Goal: Obtain resource: Obtain resource

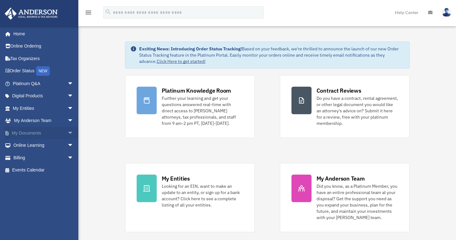
click at [67, 131] on span "arrow_drop_down" at bounding box center [73, 133] width 13 height 13
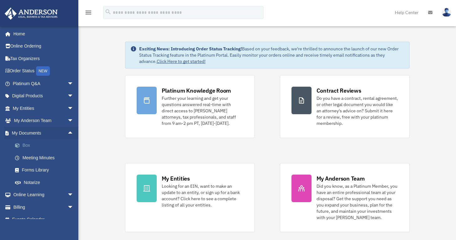
click at [27, 142] on link "Box" at bounding box center [46, 145] width 74 height 13
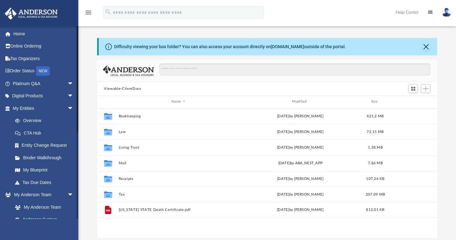
scroll to position [5, 5]
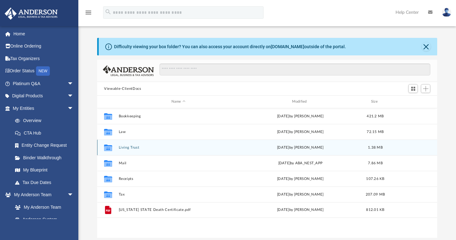
click at [126, 147] on button "Living Trust" at bounding box center [178, 148] width 119 height 4
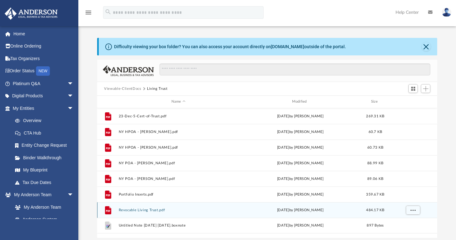
click at [125, 209] on button "Revocable Living Trust.pdf" at bounding box center [178, 210] width 119 height 4
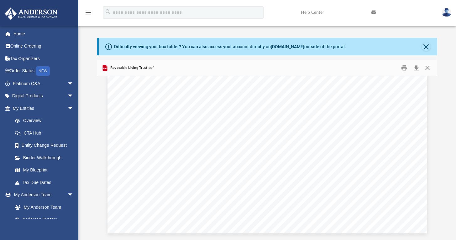
scroll to position [0, 0]
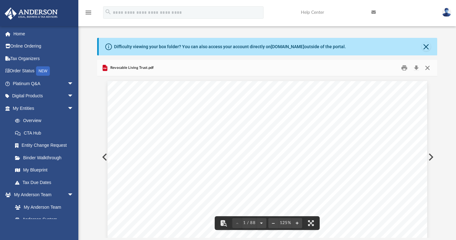
click at [426, 67] on button "Close" at bounding box center [426, 68] width 11 height 10
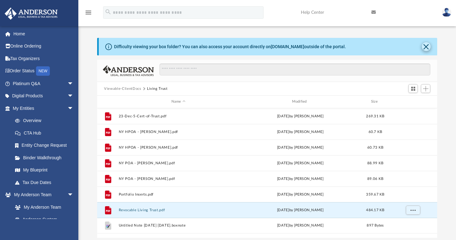
click at [426, 50] on button "Close" at bounding box center [425, 46] width 9 height 9
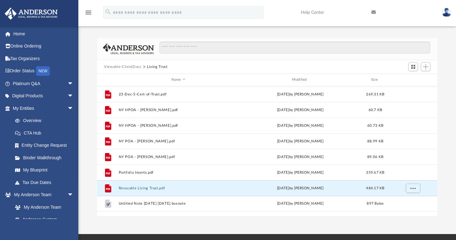
click at [152, 67] on button "Living Trust" at bounding box center [157, 67] width 21 height 6
click at [428, 70] on button "Add" at bounding box center [424, 66] width 9 height 9
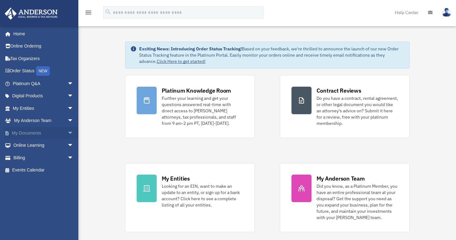
click at [67, 129] on span "arrow_drop_down" at bounding box center [73, 133] width 13 height 13
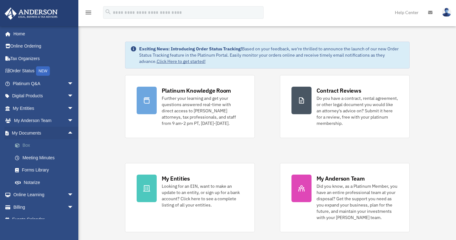
click at [26, 142] on link "Box" at bounding box center [46, 145] width 74 height 13
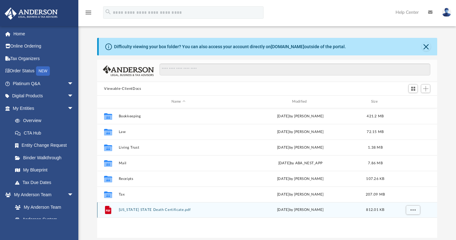
scroll to position [138, 335]
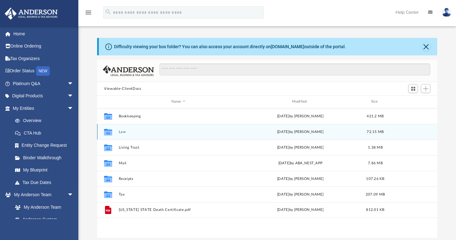
click at [124, 131] on button "Law" at bounding box center [178, 132] width 119 height 4
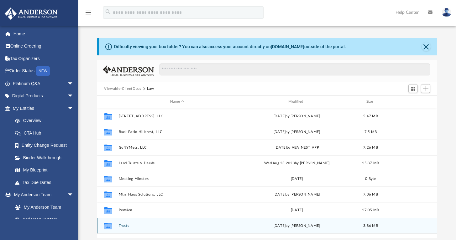
click at [125, 224] on button "Trusts" at bounding box center [177, 226] width 117 height 4
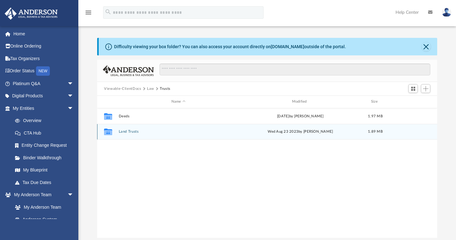
click at [130, 132] on button "Land Trusts" at bounding box center [178, 132] width 119 height 4
